Goal: Task Accomplishment & Management: Manage account settings

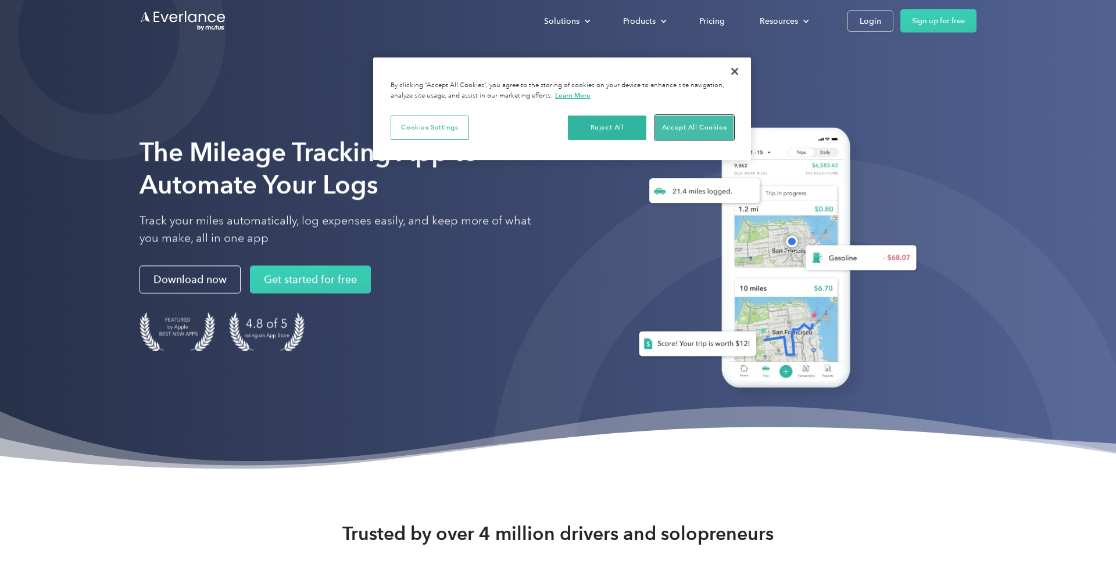
click at [681, 132] on button "Accept All Cookies" at bounding box center [694, 128] width 78 height 24
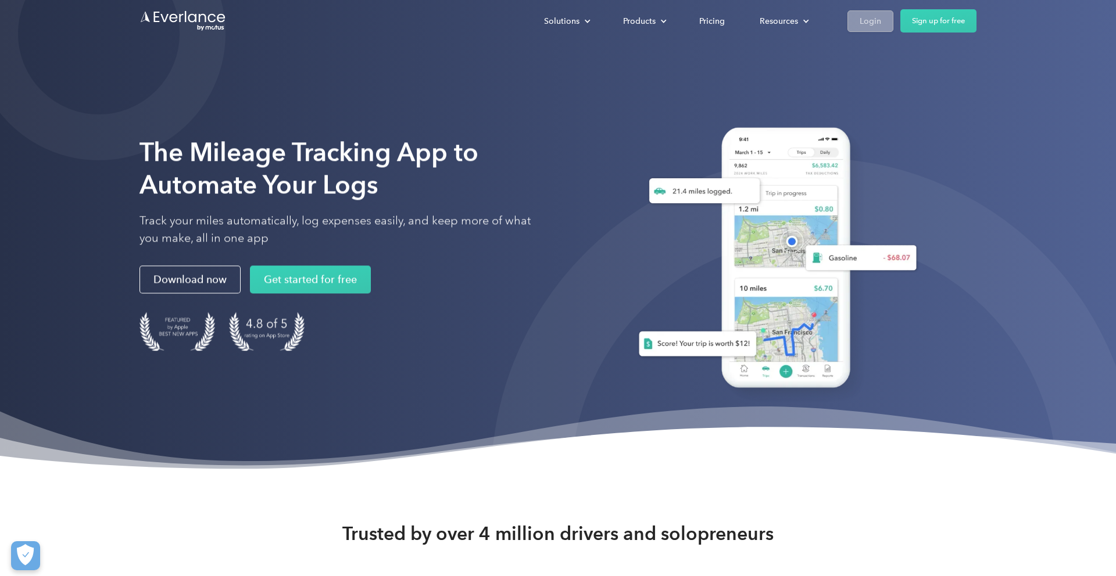
click at [864, 28] on link "Login" at bounding box center [870, 21] width 46 height 22
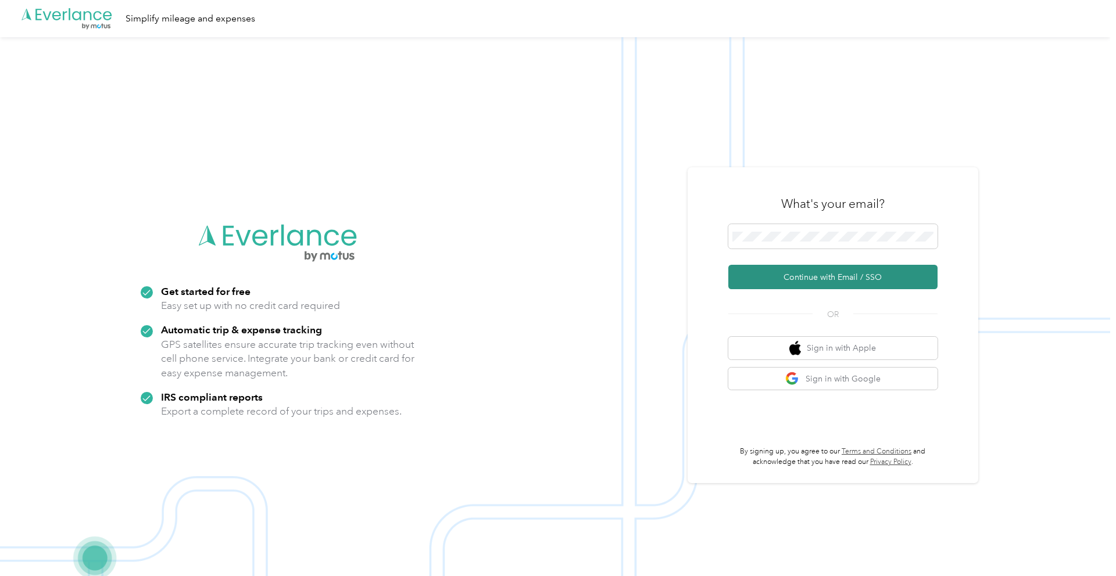
click at [832, 281] on button "Continue with Email / SSO" at bounding box center [832, 277] width 209 height 24
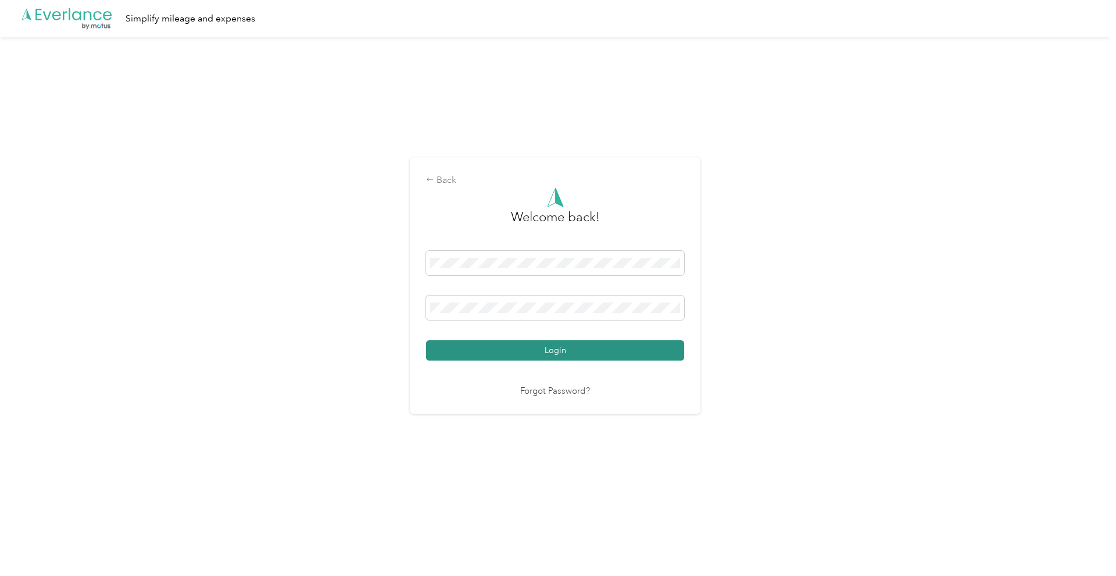
click at [604, 350] on button "Login" at bounding box center [555, 351] width 258 height 20
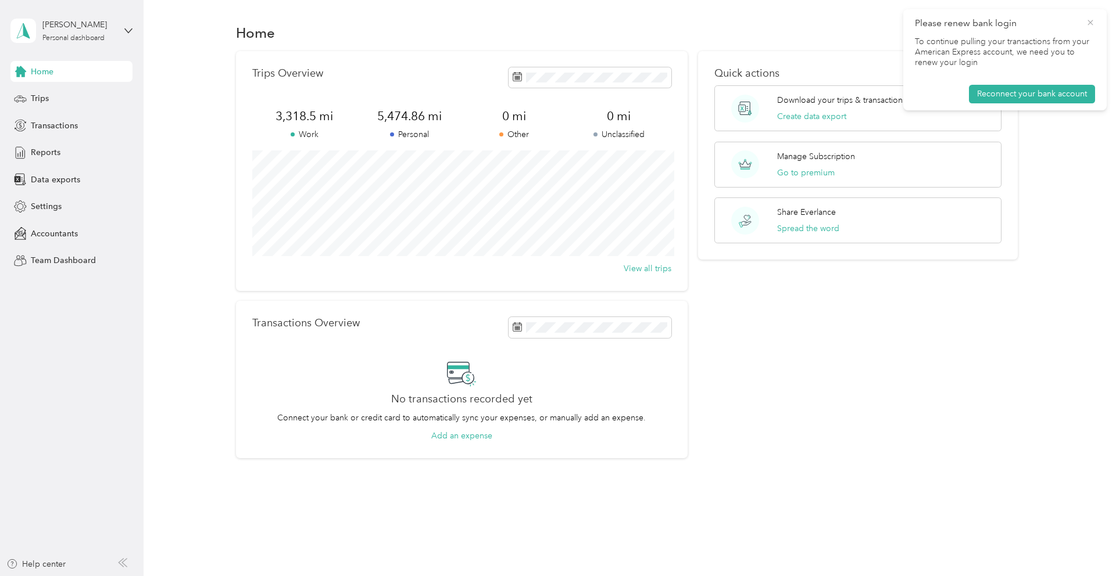
click at [1094, 20] on icon at bounding box center [1089, 22] width 9 height 10
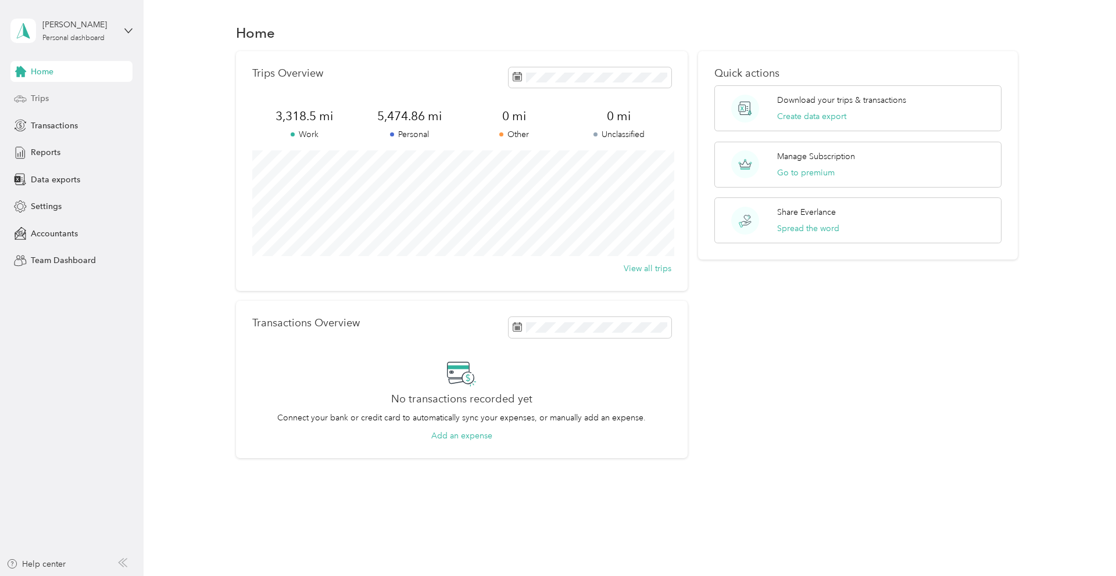
click at [43, 105] on div "Trips" at bounding box center [71, 98] width 122 height 21
